Goal: Task Accomplishment & Management: Complete application form

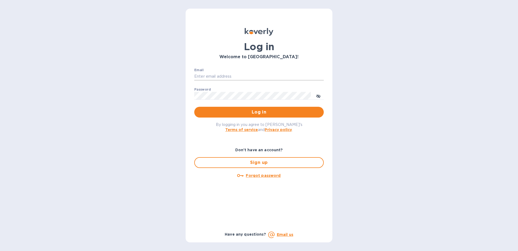
click at [199, 79] on input "Email" at bounding box center [259, 77] width 130 height 8
type input "[EMAIL_ADDRESS][DOMAIN_NAME]"
click at [219, 113] on span "Log in" at bounding box center [259, 112] width 121 height 6
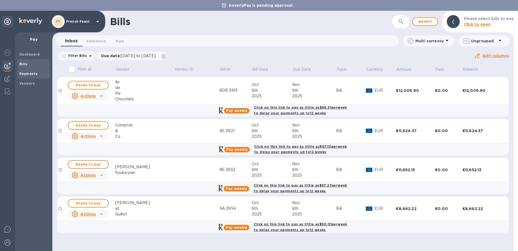
click at [24, 73] on b "Payments" at bounding box center [28, 74] width 18 height 4
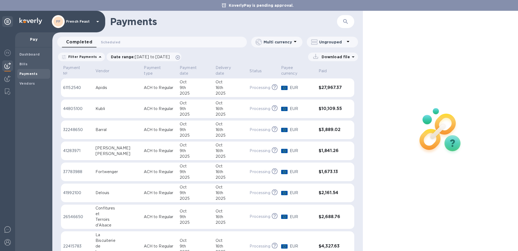
click at [344, 25] on button "button" at bounding box center [345, 21] width 13 height 13
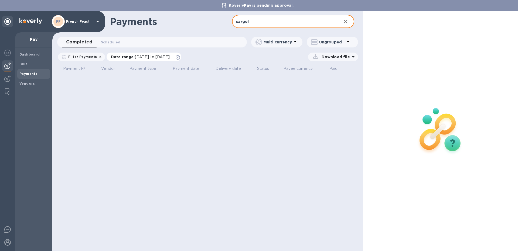
type input "cargol"
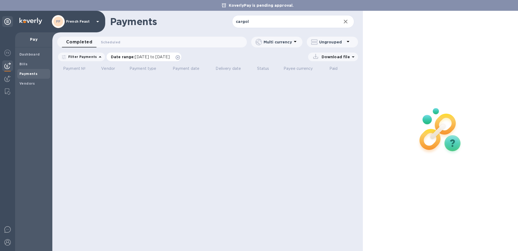
click at [124, 58] on p "Date range : [DATE] to [DATE]" at bounding box center [142, 56] width 62 height 5
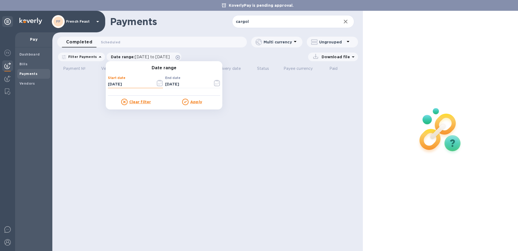
click at [110, 86] on input "[DATE]" at bounding box center [129, 84] width 43 height 8
type input "[DATE]"
click at [194, 101] on u "Apply" at bounding box center [196, 102] width 12 height 4
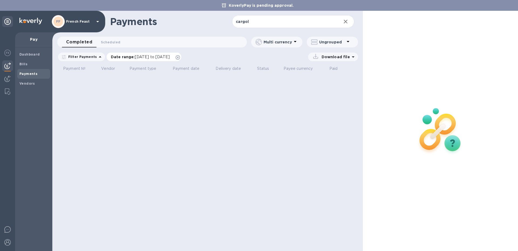
click at [138, 57] on span "[DATE] to [DATE]" at bounding box center [152, 57] width 35 height 4
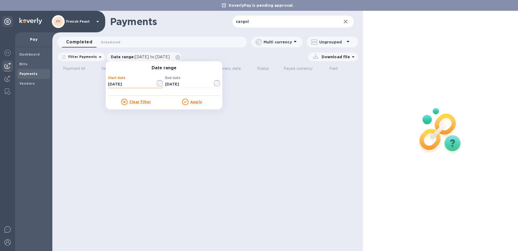
click at [111, 83] on input "[DATE]" at bounding box center [129, 84] width 43 height 8
type input "[DATE]"
click at [195, 101] on u "Apply" at bounding box center [196, 102] width 12 height 4
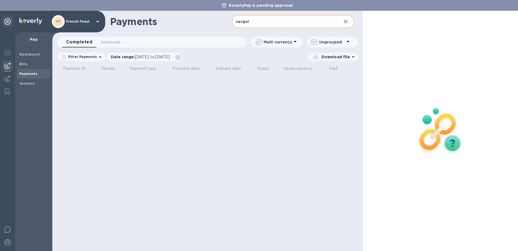
click at [263, 21] on input "cargol" at bounding box center [284, 21] width 105 height 13
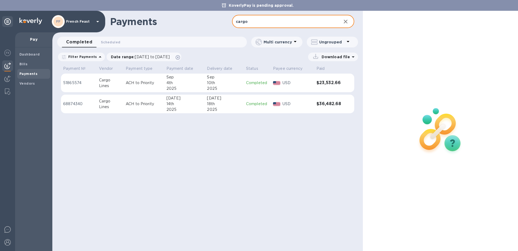
type input "cargo"
click at [189, 84] on div "4th" at bounding box center [185, 83] width 36 height 6
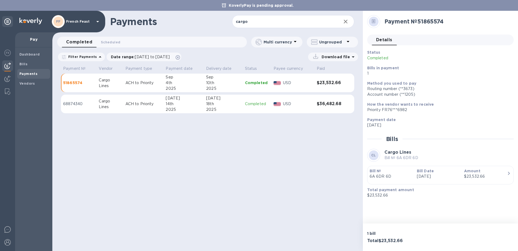
click at [190, 105] on div "14th" at bounding box center [184, 104] width 36 height 6
click at [178, 79] on div "Sep" at bounding box center [184, 77] width 36 height 6
click at [24, 66] on b "Bills" at bounding box center [23, 64] width 8 height 4
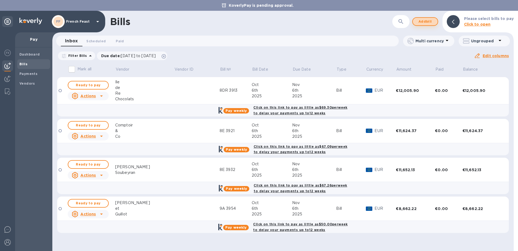
click at [427, 23] on span "Add bill" at bounding box center [425, 21] width 16 height 6
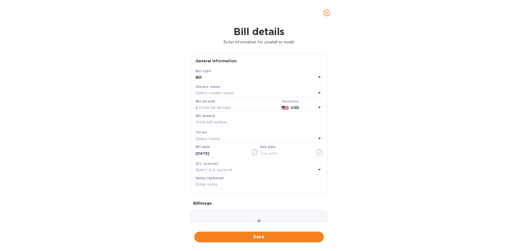
click at [202, 93] on p "Select vendor name" at bounding box center [215, 93] width 38 height 6
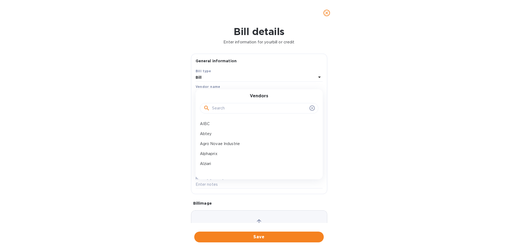
click at [218, 108] on input "text" at bounding box center [259, 108] width 95 height 8
type input "ca"
click at [219, 134] on p "Cargo Lines" at bounding box center [257, 134] width 114 height 6
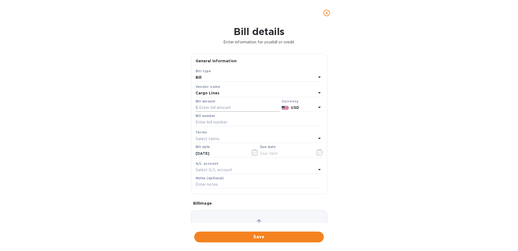
click at [207, 109] on input "text" at bounding box center [238, 108] width 84 height 8
type input "32,860.03"
click at [200, 123] on input "text" at bounding box center [259, 122] width 127 height 8
type input "7 A/B/C/DR"
click at [319, 155] on icon "button" at bounding box center [320, 152] width 6 height 6
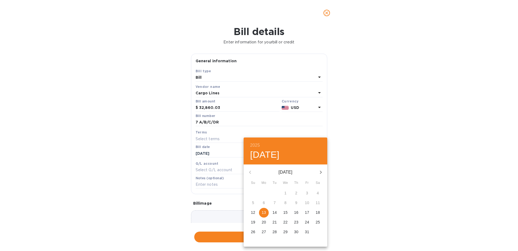
click at [320, 173] on icon "button" at bounding box center [321, 172] width 6 height 6
click at [296, 213] on p "13" at bounding box center [296, 212] width 4 height 5
type input "[DATE]"
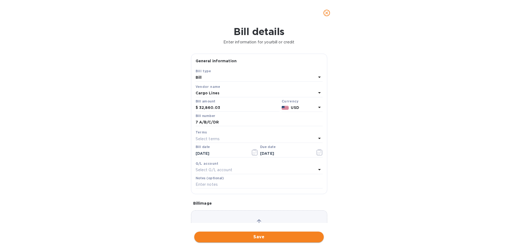
click at [225, 236] on span "Save" at bounding box center [259, 237] width 121 height 6
